Goal: Information Seeking & Learning: Learn about a topic

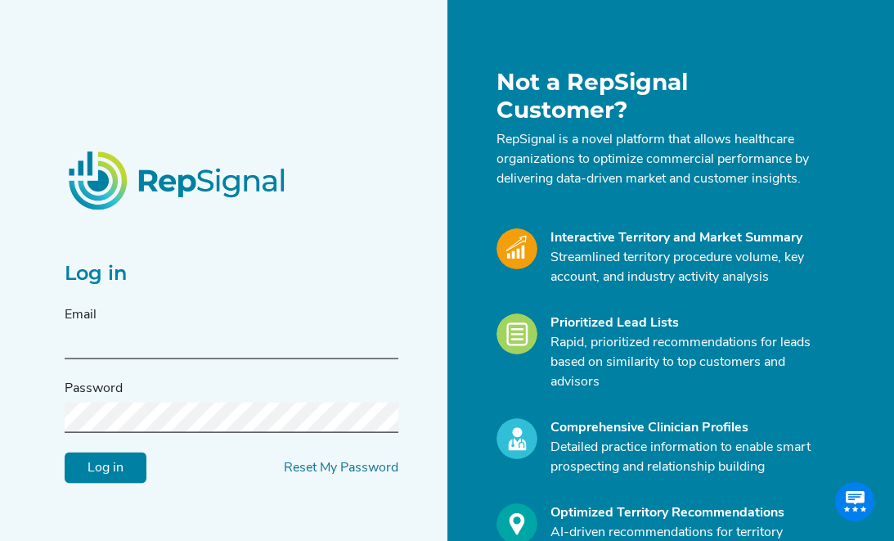
type input "[EMAIL_ADDRESS][DOMAIN_NAME]"
click at [103, 467] on input "Log in" at bounding box center [106, 466] width 82 height 31
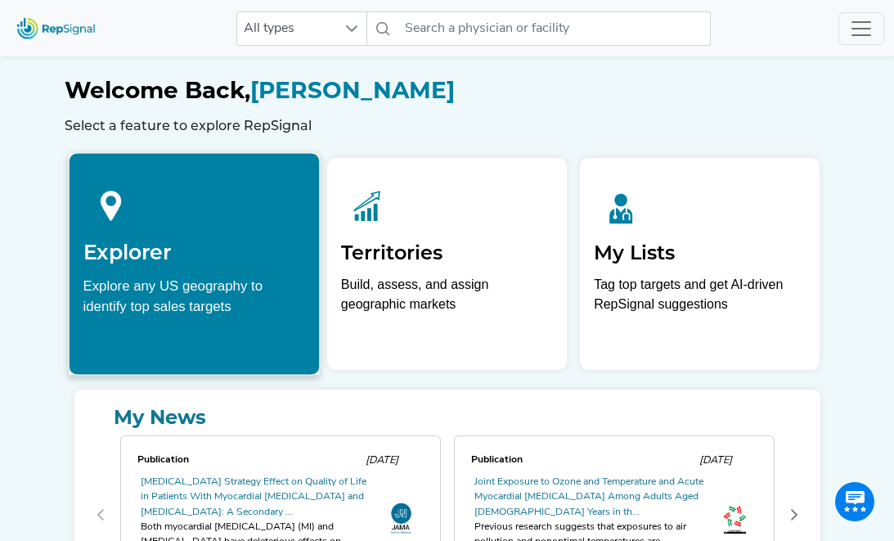
click at [177, 276] on div "Explore any US geography to identify top sales targets" at bounding box center [194, 295] width 222 height 41
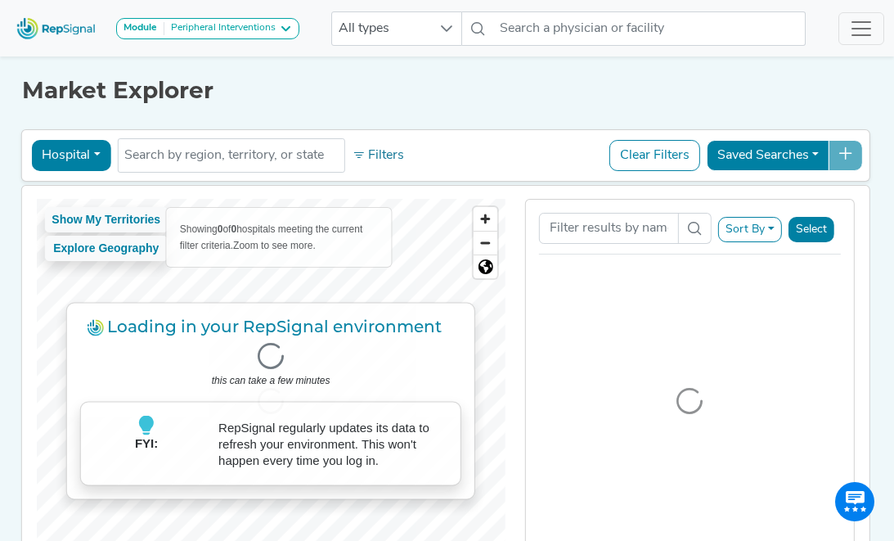
click at [95, 152] on button "Hospital" at bounding box center [70, 155] width 79 height 31
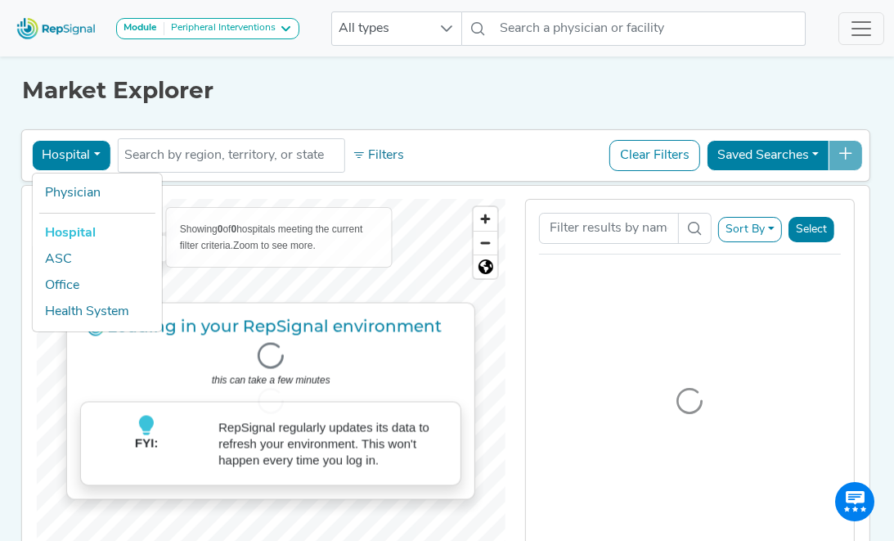
click at [311, 110] on div "Market Explorer Hospital Physician Hospital ASC Office Health System No results…" at bounding box center [447, 334] width 785 height 565
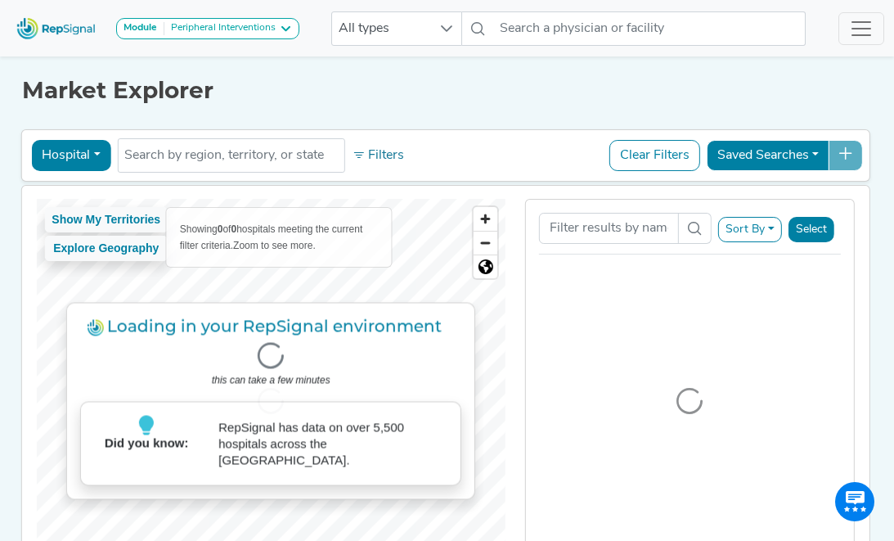
click at [292, 30] on icon at bounding box center [285, 28] width 13 height 13
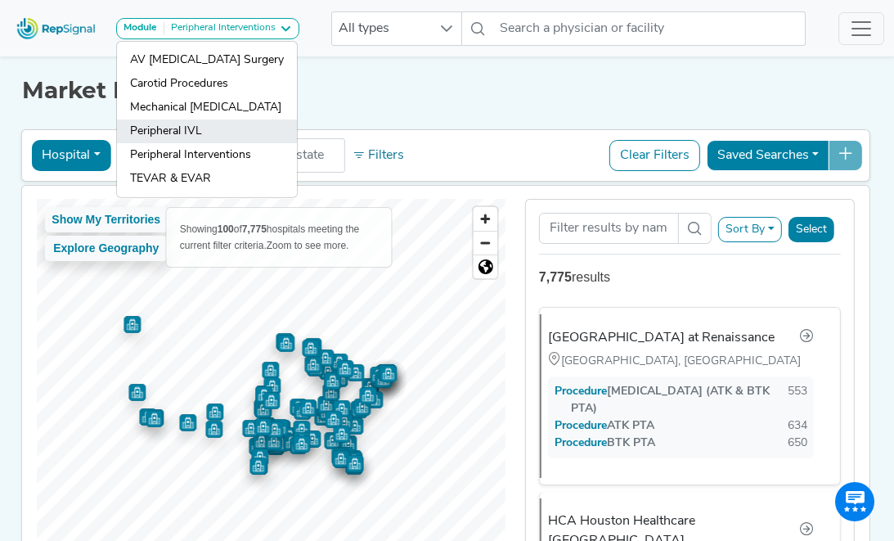
click at [166, 143] on link "Peripheral IVL" at bounding box center [207, 155] width 180 height 24
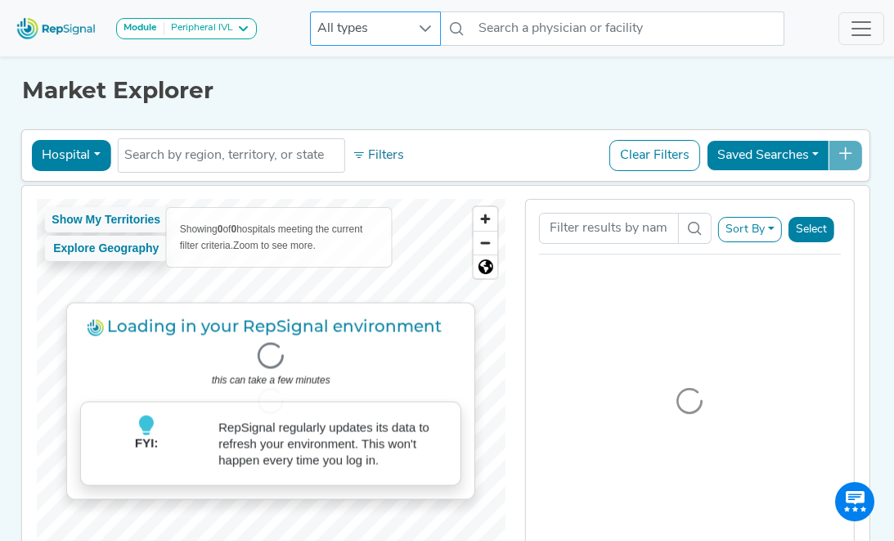
click at [424, 29] on icon at bounding box center [425, 28] width 11 height 7
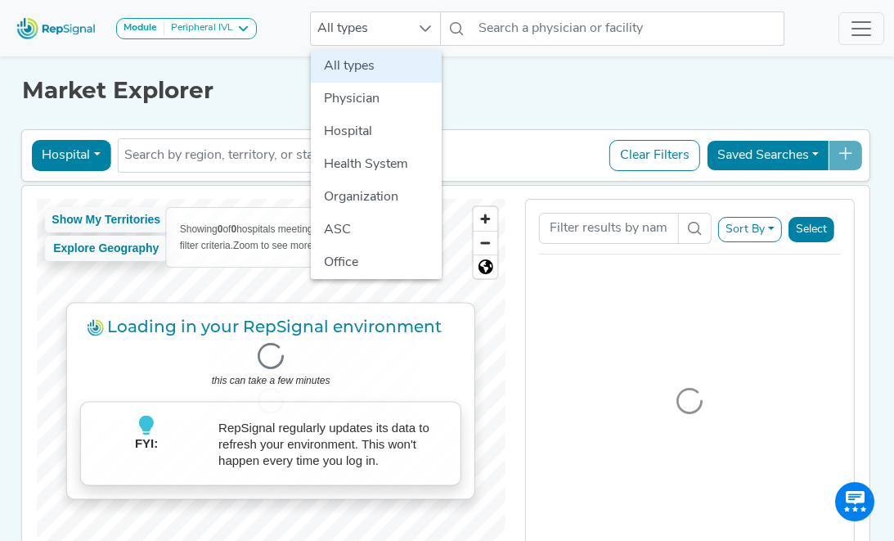
click at [281, 83] on h1 "Market Explorer" at bounding box center [446, 91] width 849 height 28
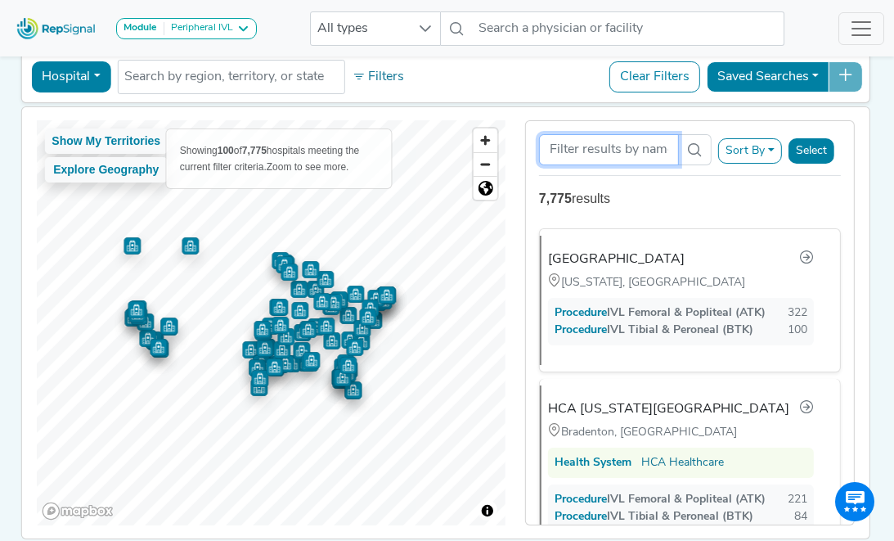
click at [640, 153] on input "Search Term" at bounding box center [609, 149] width 140 height 31
click at [768, 147] on button "Sort By" at bounding box center [750, 150] width 64 height 25
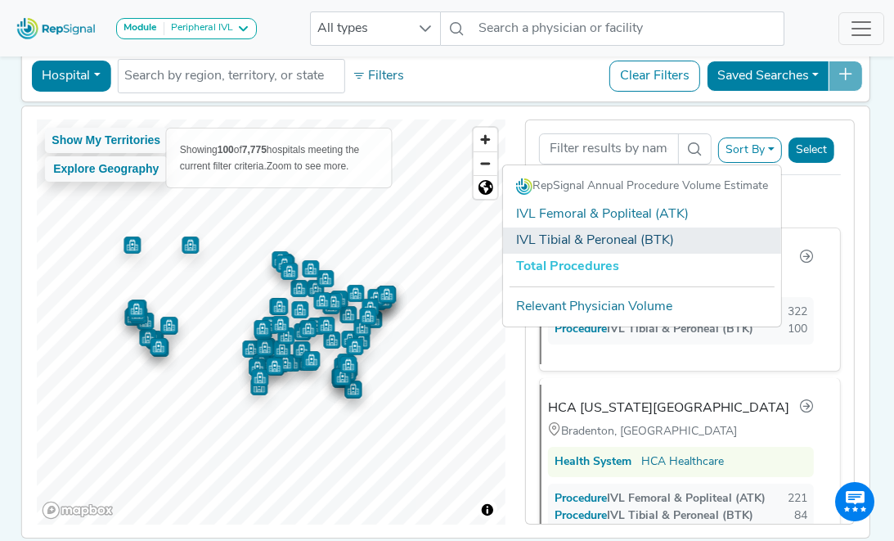
click at [650, 240] on link "IVL Tibial & Peroneal (BTK)" at bounding box center [642, 240] width 278 height 26
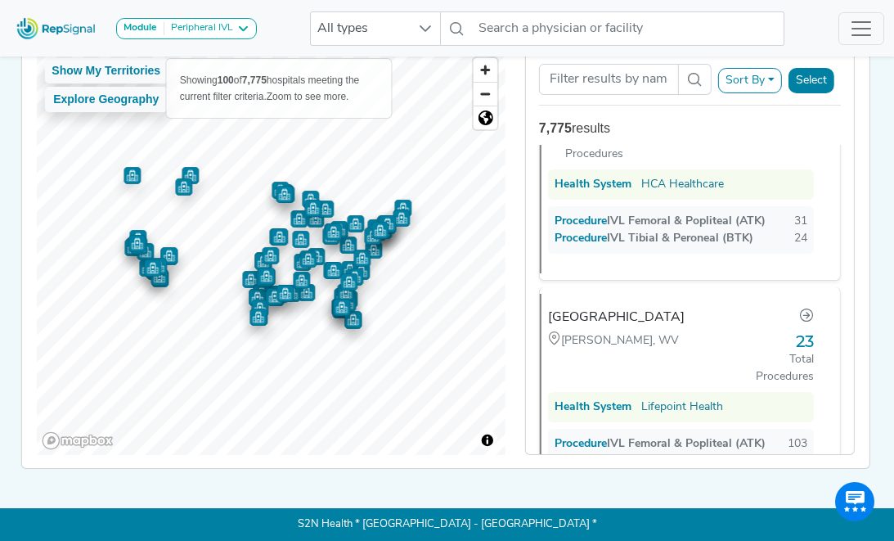
scroll to position [3711, 0]
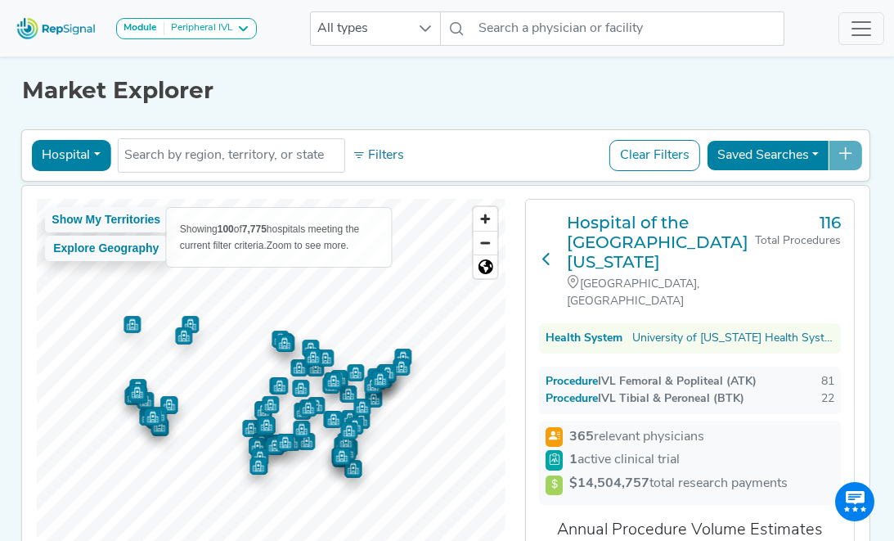
scroll to position [0, 0]
click at [544, 252] on icon at bounding box center [546, 258] width 13 height 13
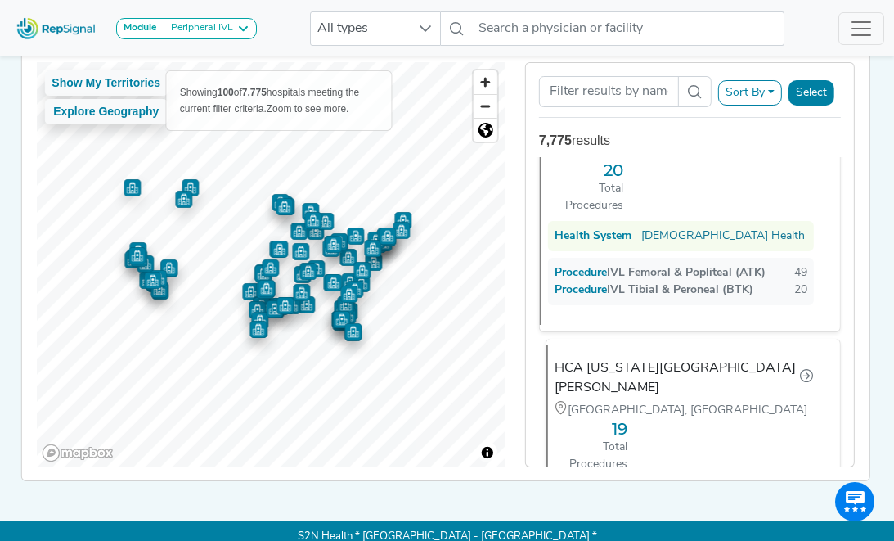
scroll to position [5158, 0]
click at [750, 96] on button "Sort By" at bounding box center [750, 92] width 64 height 25
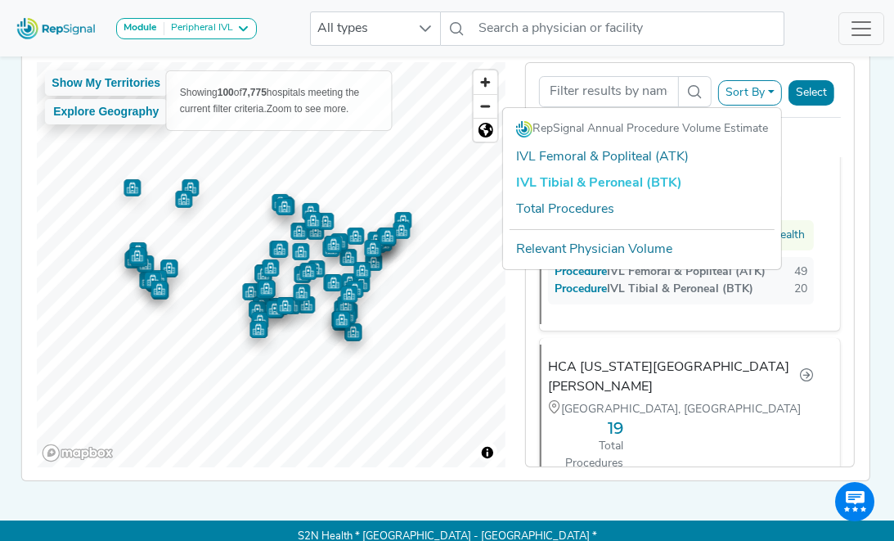
click at [123, 52] on nav "Module Peripheral IVL AV [MEDICAL_DATA] Surgery Carotid Procedures Mechanical […" at bounding box center [447, 28] width 894 height 56
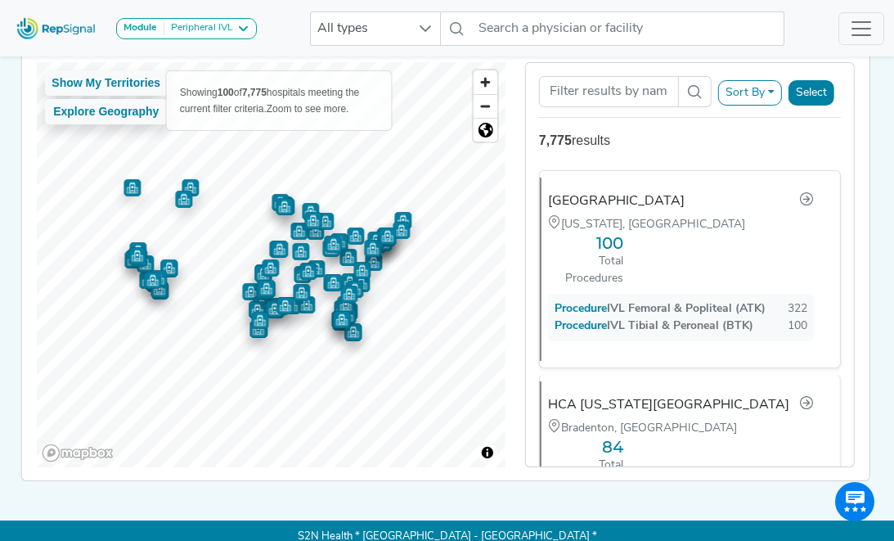
scroll to position [0, 0]
click at [188, 52] on nav "Module Peripheral IVL AV [MEDICAL_DATA] Surgery Carotid Procedures Mechanical […" at bounding box center [447, 28] width 894 height 56
click at [426, 29] on icon at bounding box center [425, 28] width 11 height 7
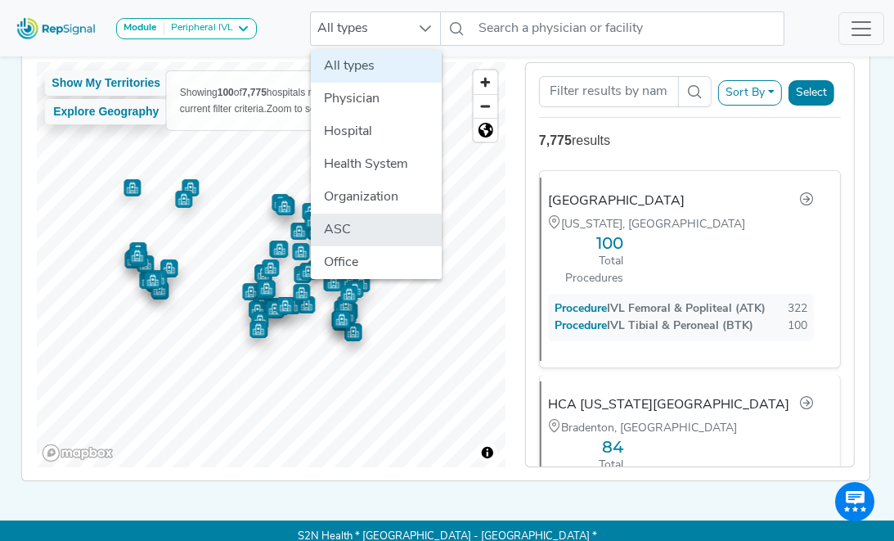
click at [353, 232] on li "ASC" at bounding box center [376, 229] width 131 height 33
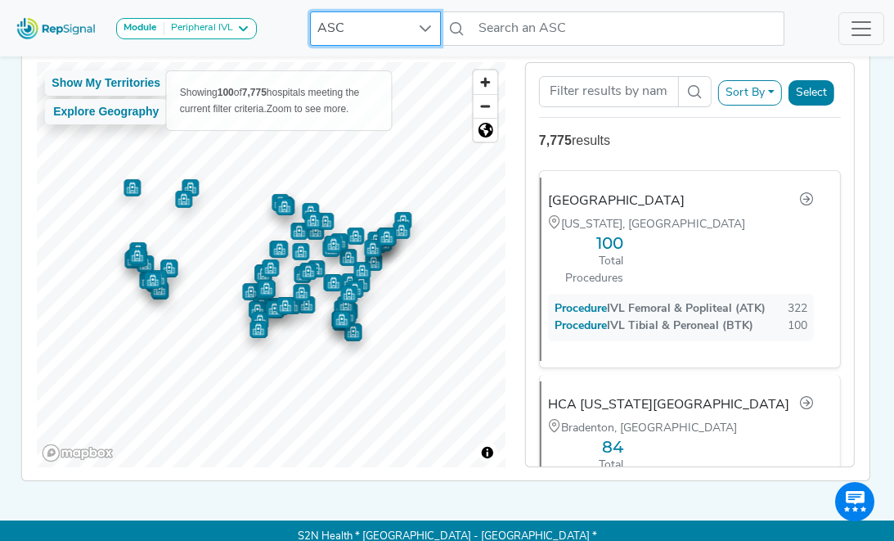
click at [441, 54] on nav "Module Peripheral IVL AV [MEDICAL_DATA] Surgery Carotid Procedures Mechanical […" at bounding box center [447, 28] width 894 height 56
click at [810, 92] on button "Select" at bounding box center [811, 92] width 46 height 25
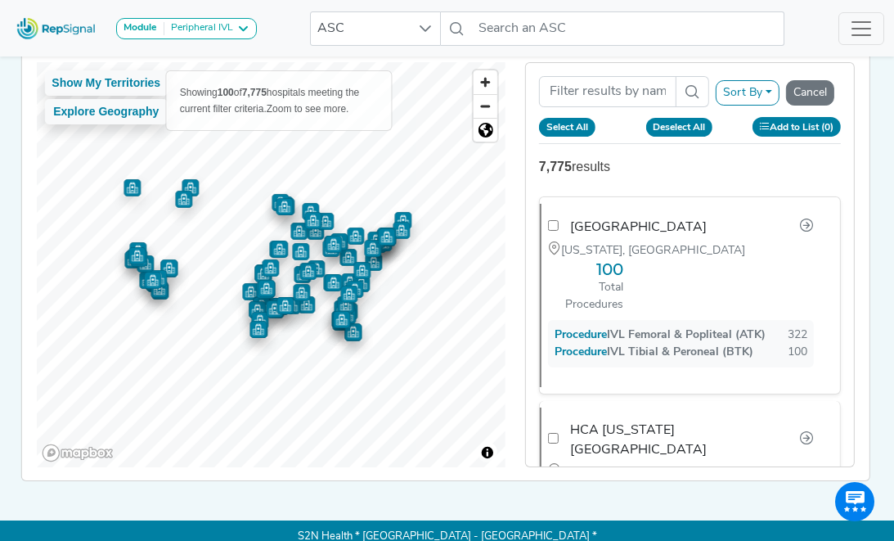
click at [276, 41] on div "Module Peripheral IVL AV [MEDICAL_DATA] Surgery Carotid Procedures Mechanical […" at bounding box center [447, 28] width 894 height 43
click at [227, 29] on div "Peripheral IVL" at bounding box center [198, 28] width 69 height 13
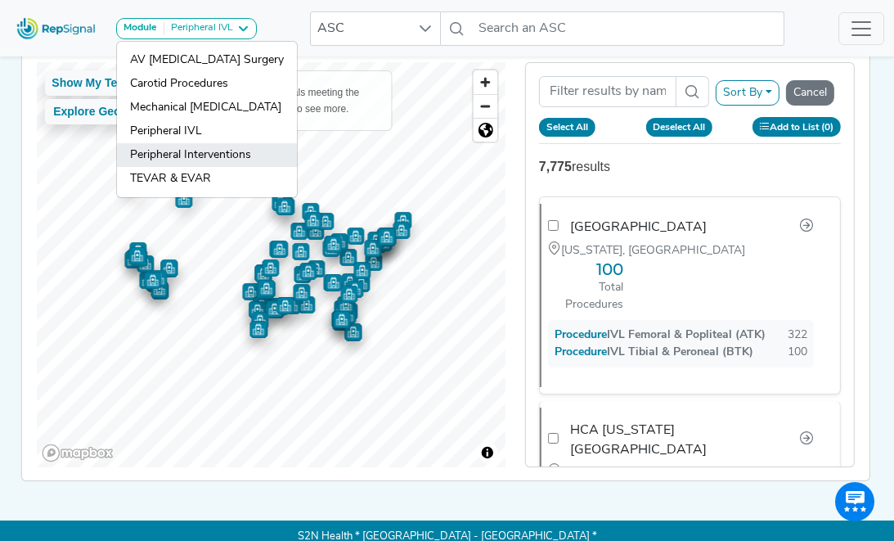
click at [172, 167] on link "Peripheral Interventions" at bounding box center [207, 179] width 180 height 24
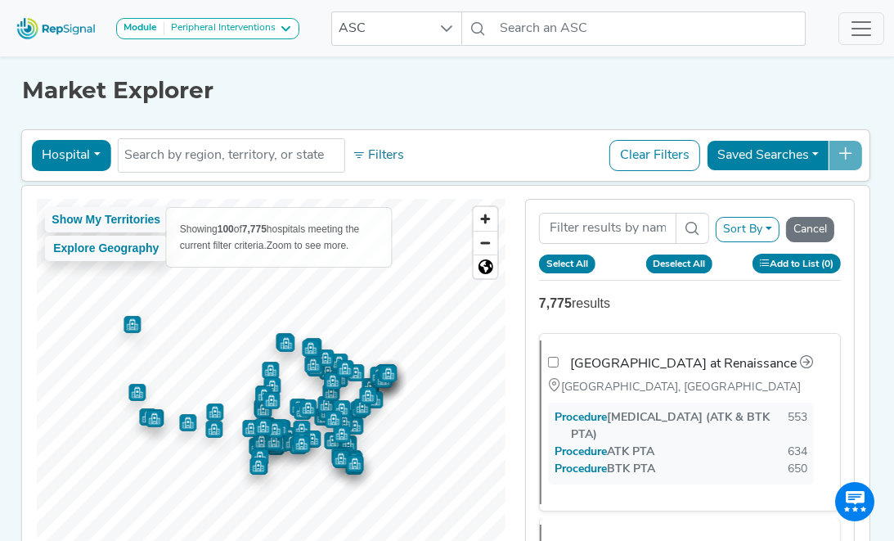
click at [101, 155] on button "Hospital" at bounding box center [70, 155] width 79 height 31
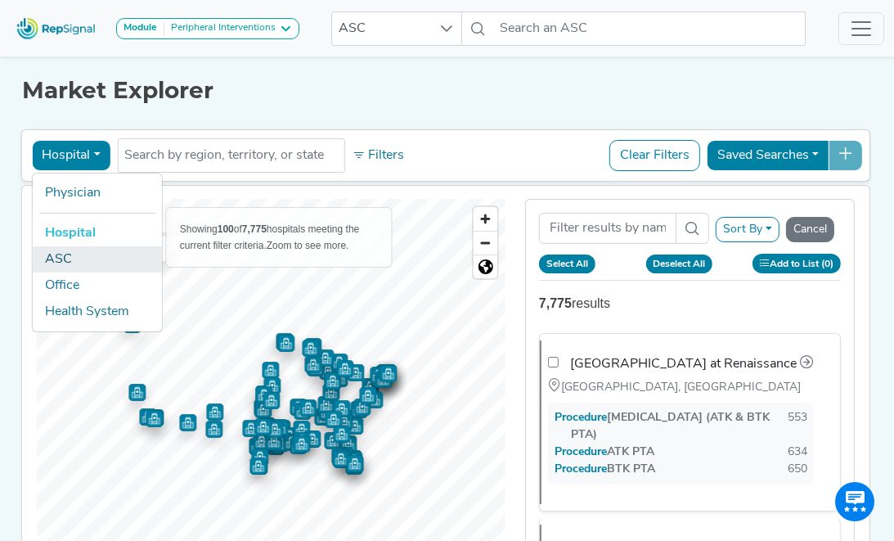
click at [92, 264] on link "ASC" at bounding box center [96, 259] width 129 height 26
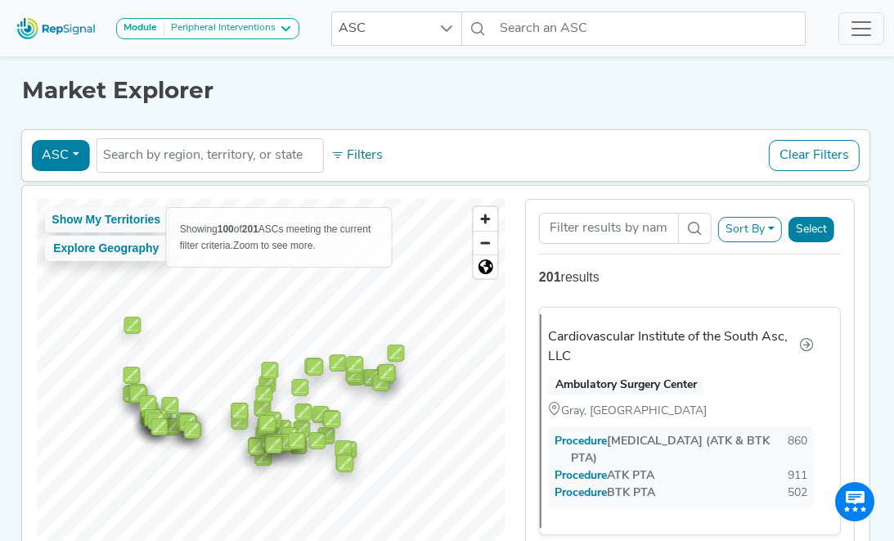
click at [290, 32] on icon at bounding box center [285, 28] width 13 height 13
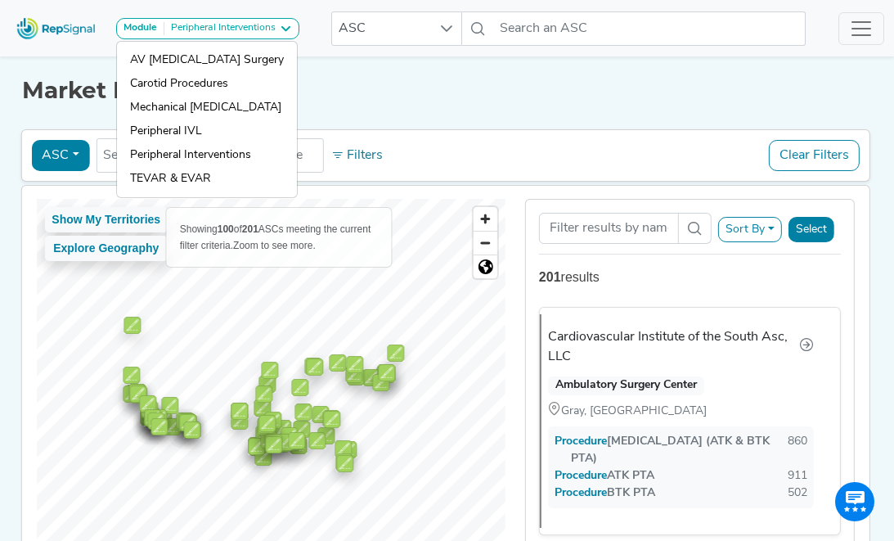
click at [290, 32] on icon at bounding box center [285, 28] width 13 height 13
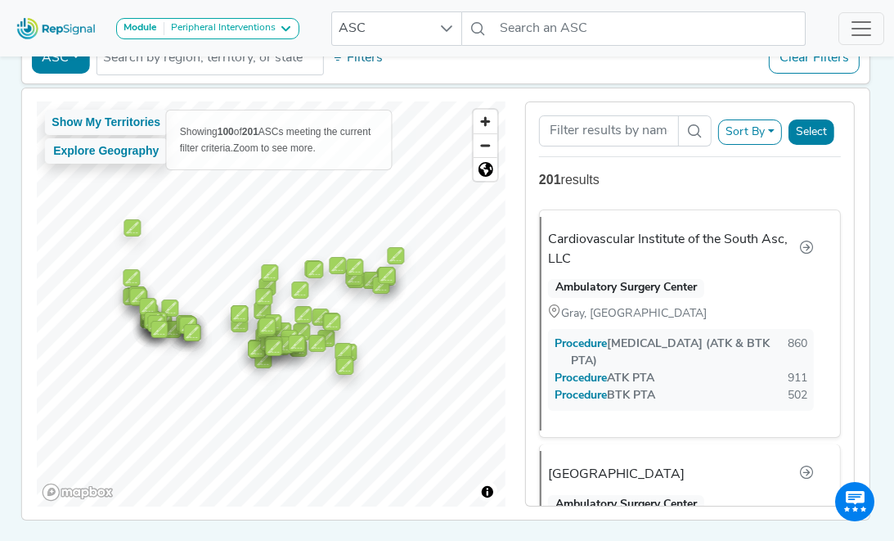
scroll to position [99, 0]
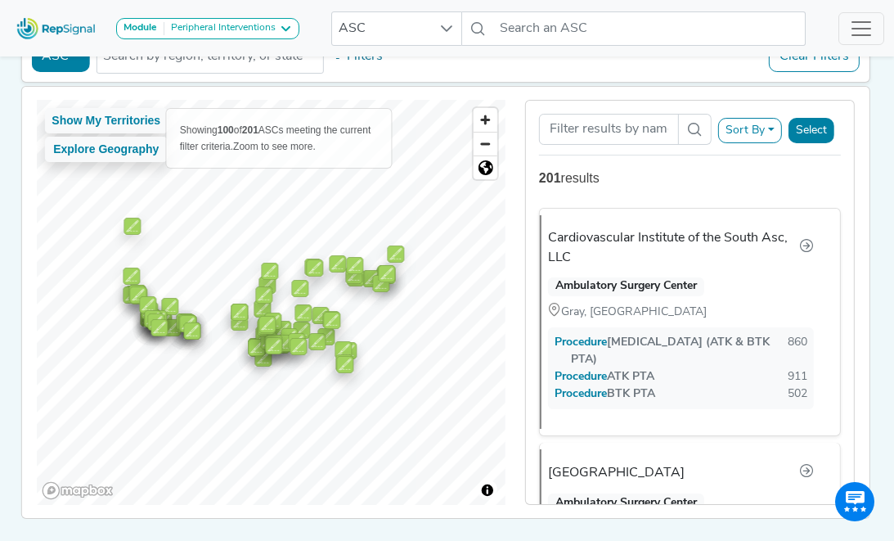
click at [773, 132] on button "Sort By" at bounding box center [750, 130] width 64 height 25
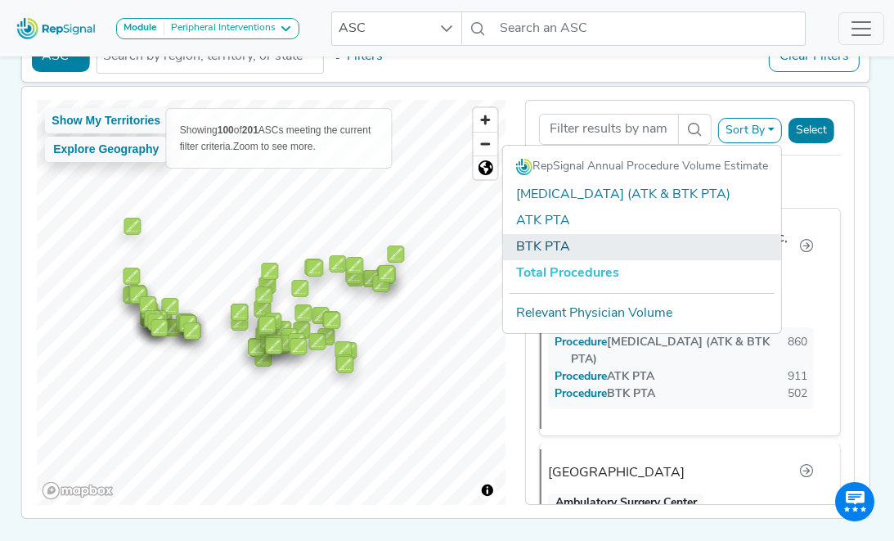
click at [534, 249] on link "BTK PTA" at bounding box center [642, 247] width 278 height 26
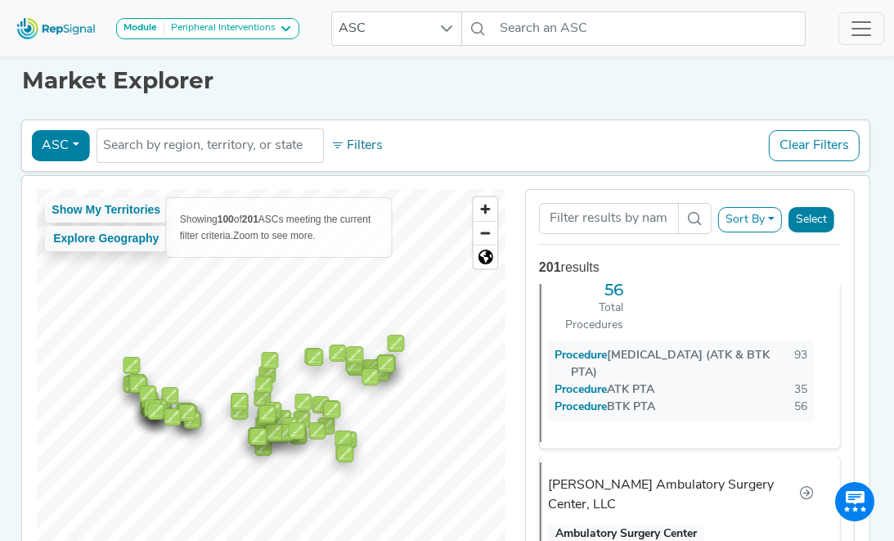
scroll to position [0, 0]
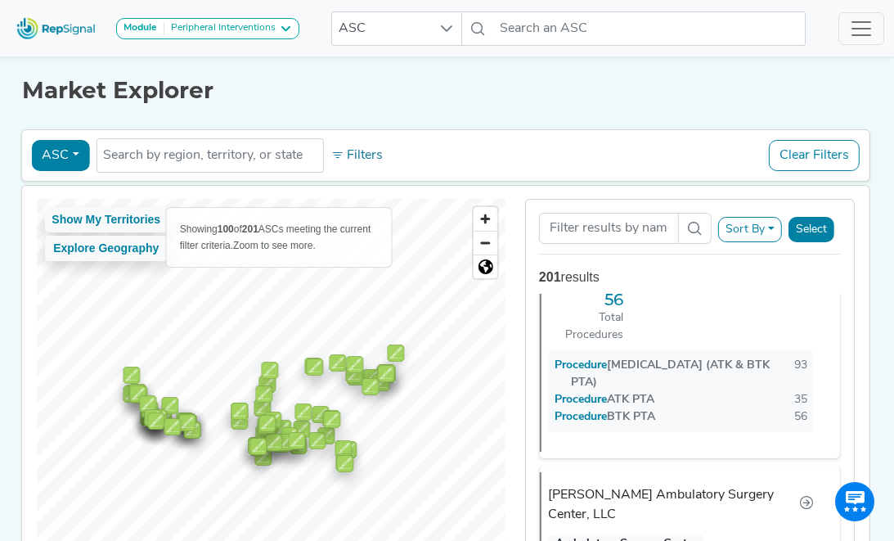
click at [79, 152] on button "ASC" at bounding box center [60, 155] width 58 height 31
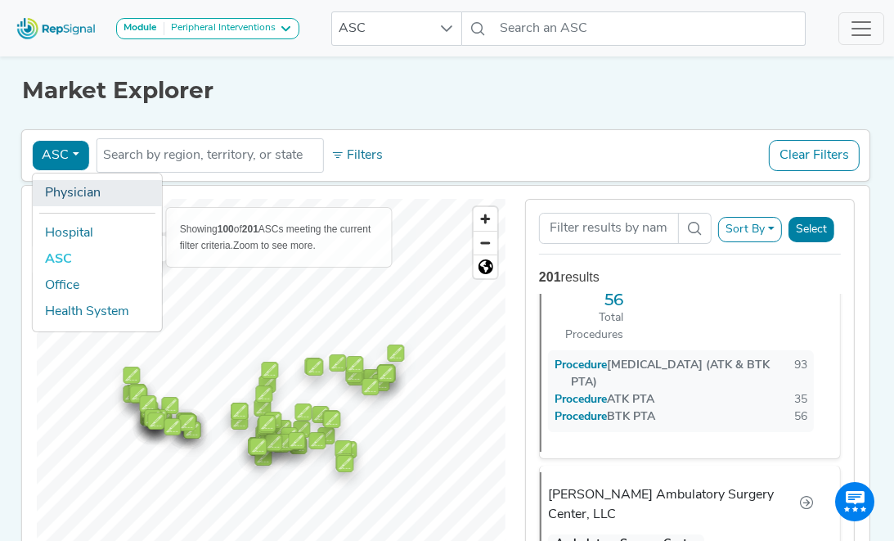
click at [74, 190] on link "Physician" at bounding box center [96, 193] width 129 height 26
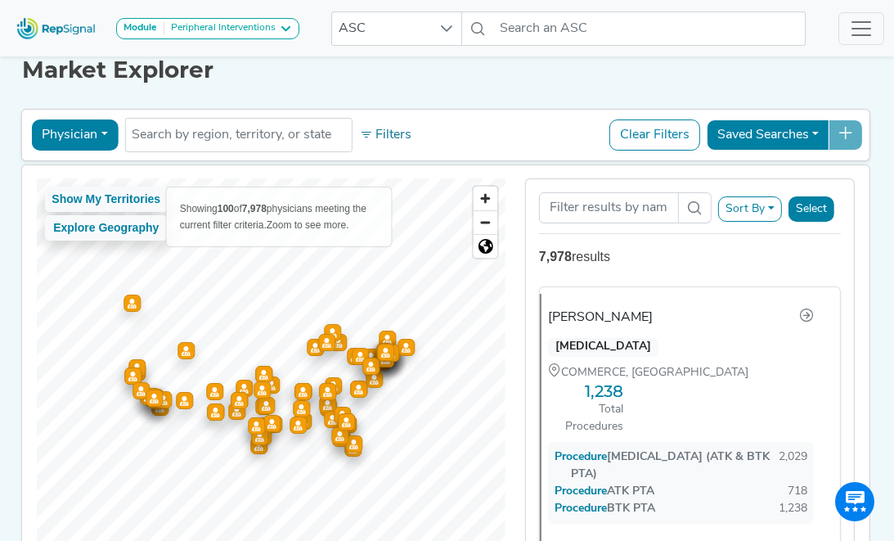
scroll to position [15, 0]
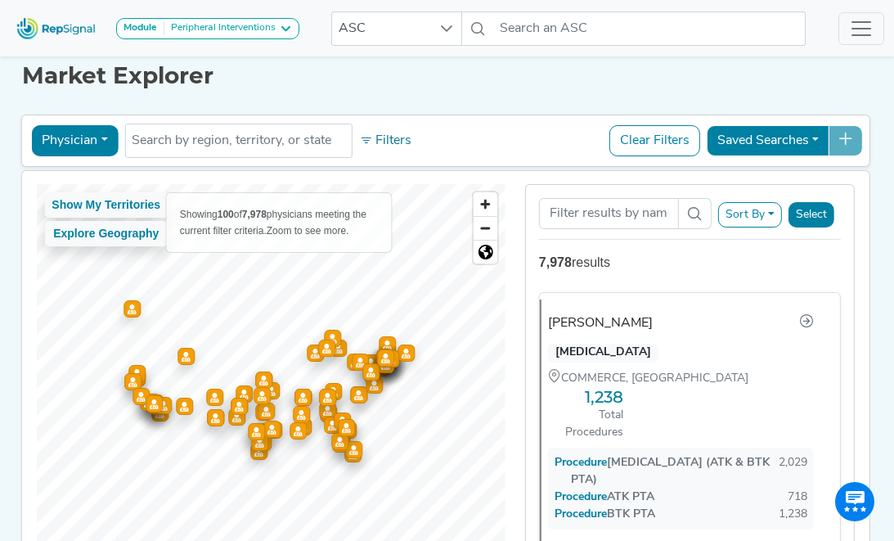
click at [769, 214] on button "Sort By" at bounding box center [750, 214] width 64 height 25
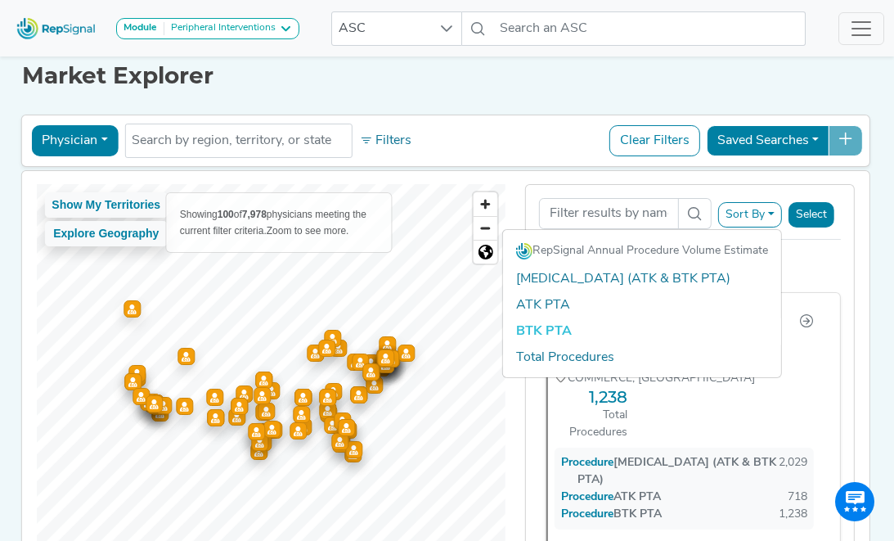
click at [571, 330] on link "BTK PTA" at bounding box center [642, 331] width 278 height 26
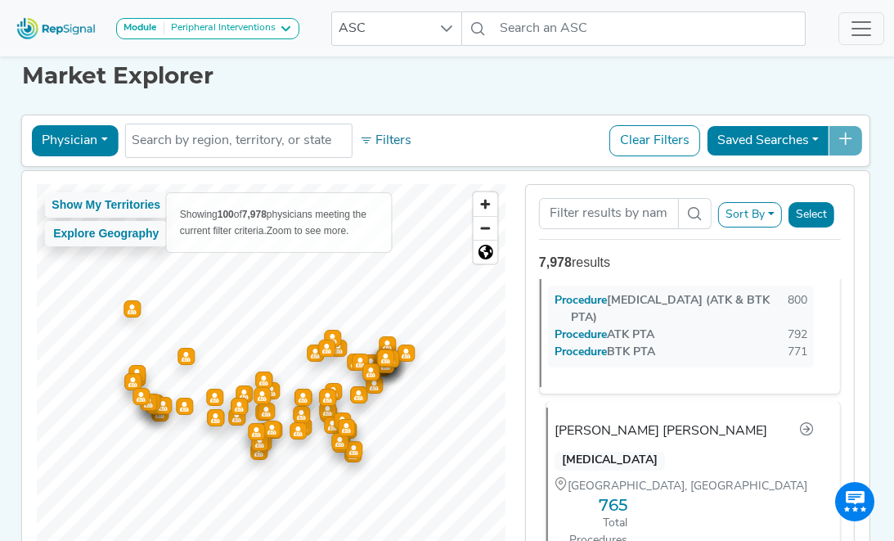
scroll to position [1250, 0]
